Goal: Task Accomplishment & Management: Use online tool/utility

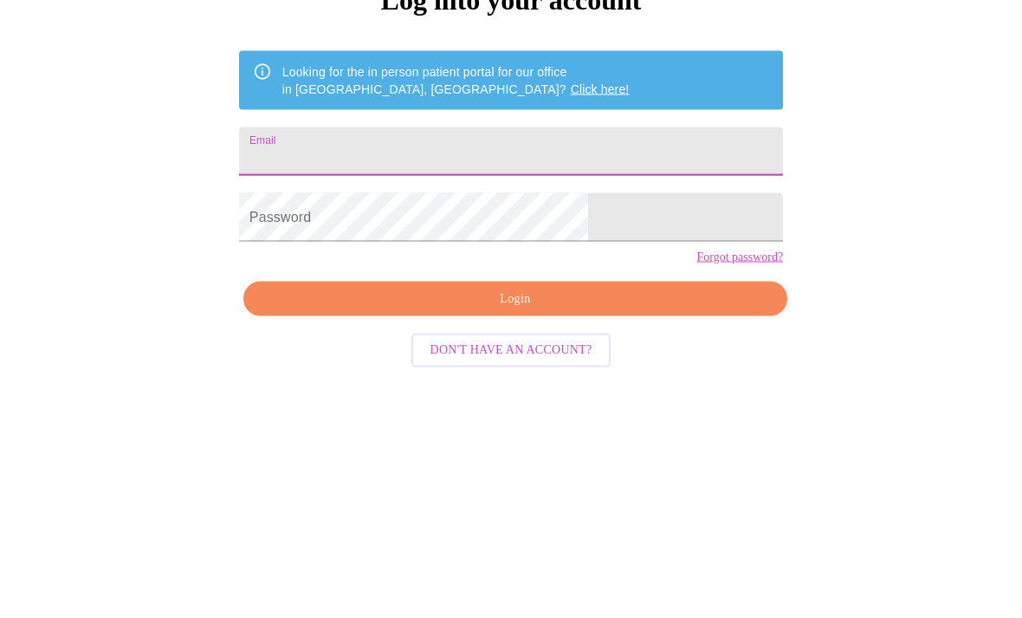
type input "[EMAIL_ADDRESS][DOMAIN_NAME]"
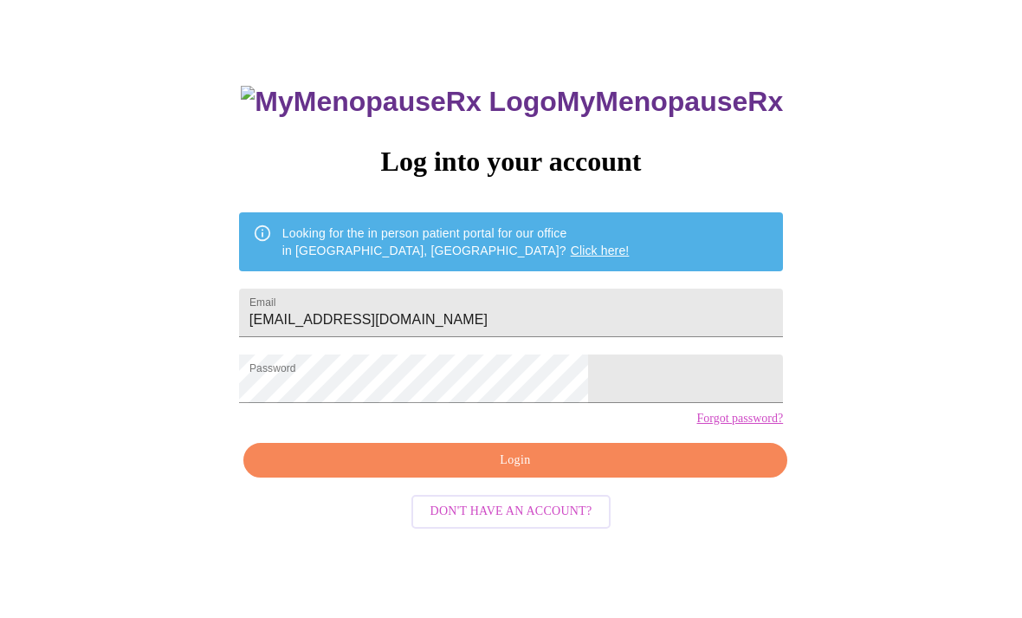
click at [664, 471] on span "Login" at bounding box center [515, 461] width 504 height 22
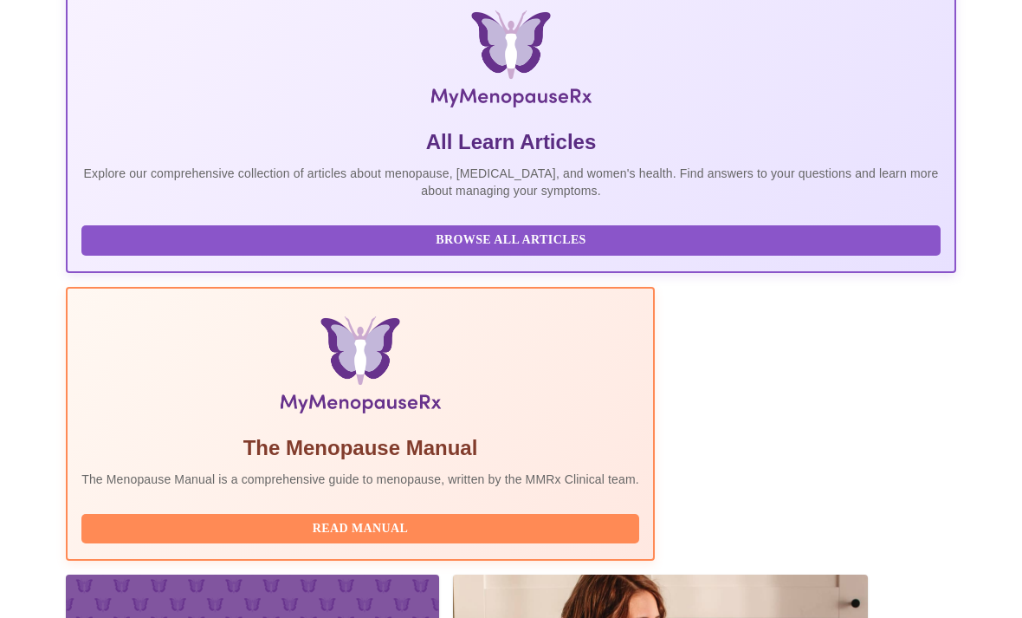
scroll to position [420, 0]
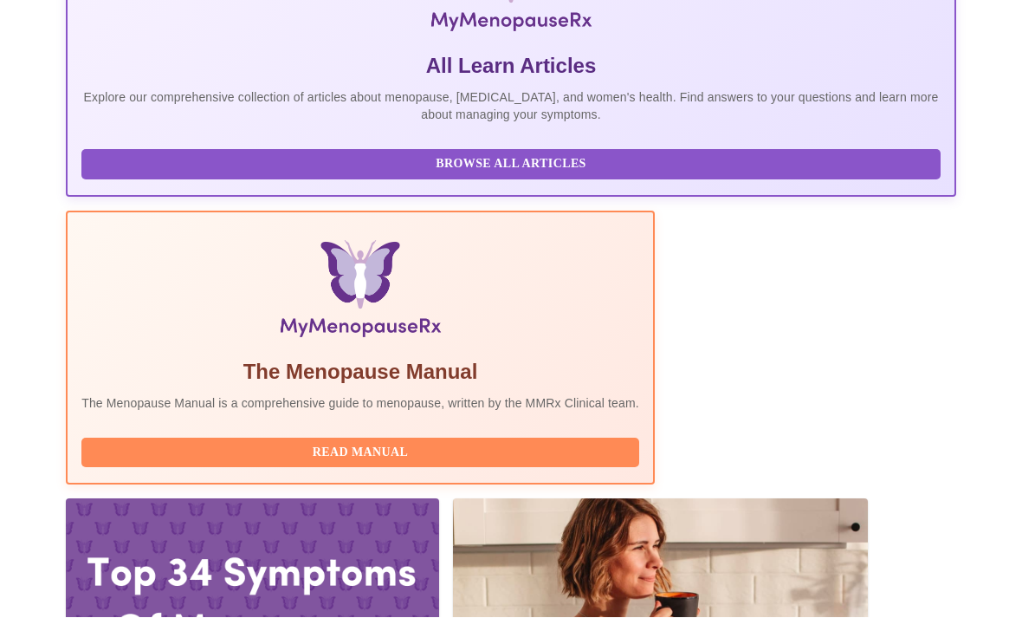
scroll to position [476, 0]
